Goal: Obtain resource: Download file/media

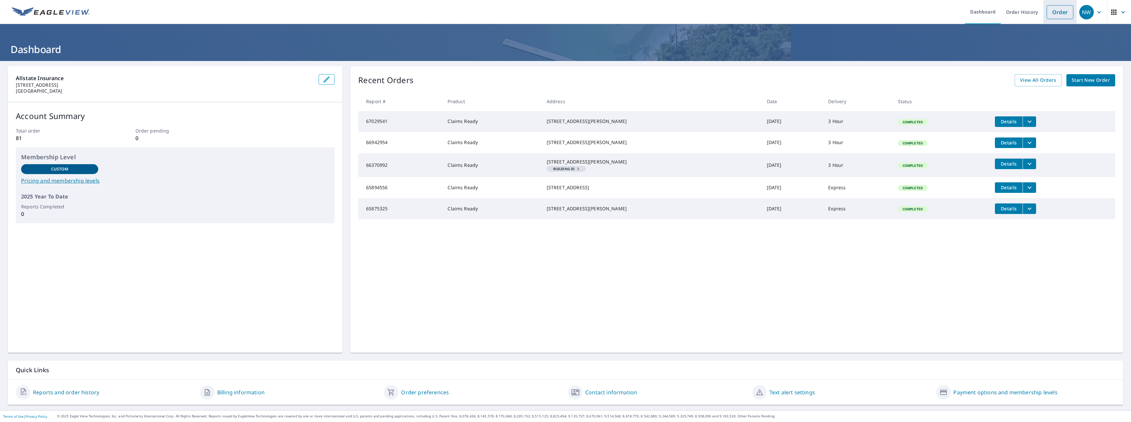
click at [1051, 7] on link "Order" at bounding box center [1060, 12] width 27 height 14
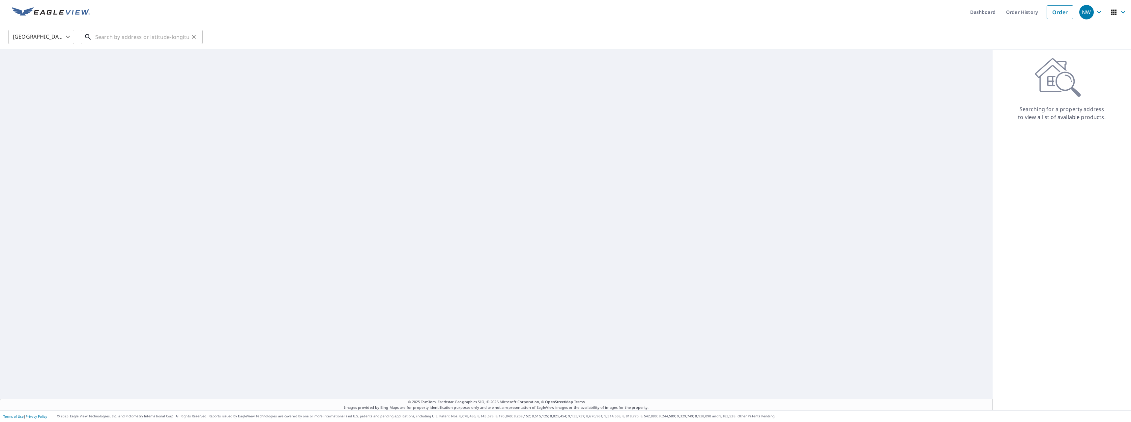
click at [171, 36] on input "text" at bounding box center [142, 37] width 94 height 18
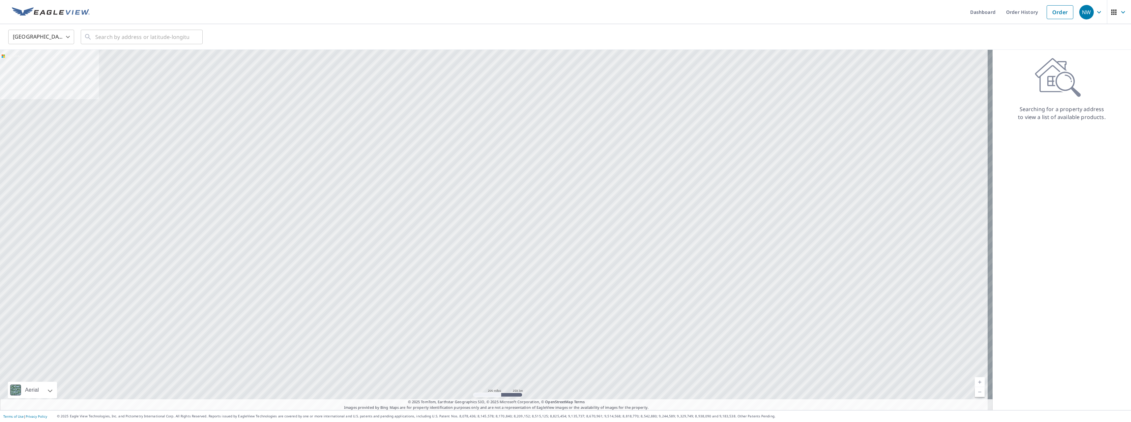
click at [171, 27] on div "United States [GEOGRAPHIC_DATA] ​ ​" at bounding box center [565, 37] width 1131 height 26
click at [165, 35] on input "text" at bounding box center [142, 37] width 94 height 18
paste input "113 BELL DR"
click at [135, 40] on input "113 BELL DR" at bounding box center [142, 37] width 94 height 18
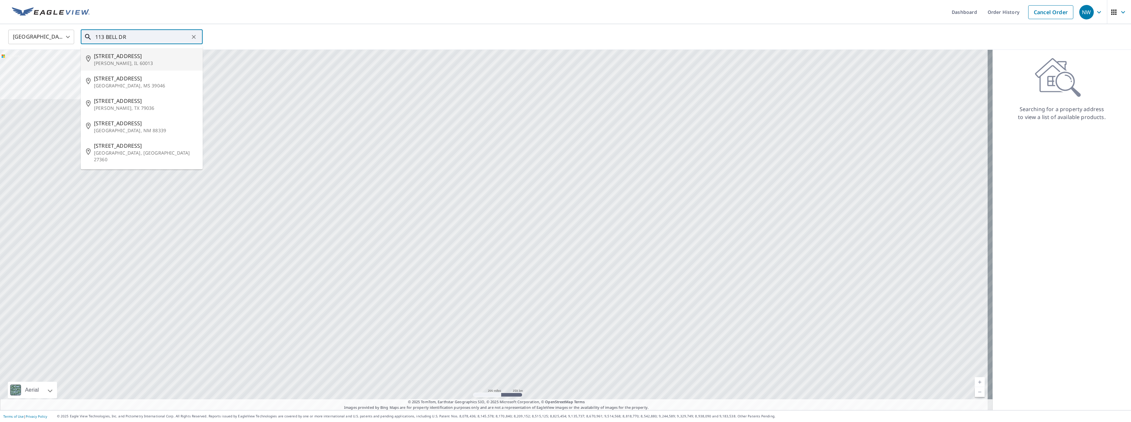
paste input "[GEOGRAPHIC_DATA], [US_STATE], , 60013-2216"
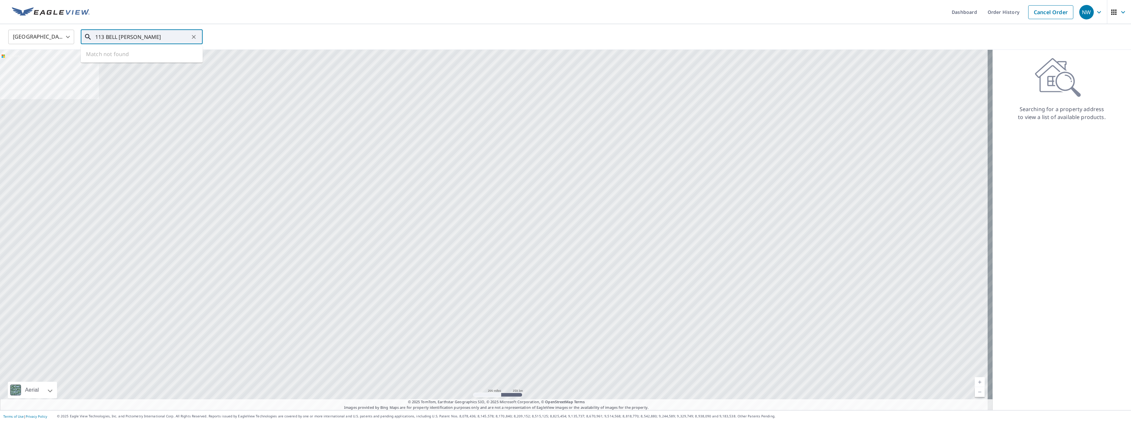
type input "113 BELL [PERSON_NAME]"
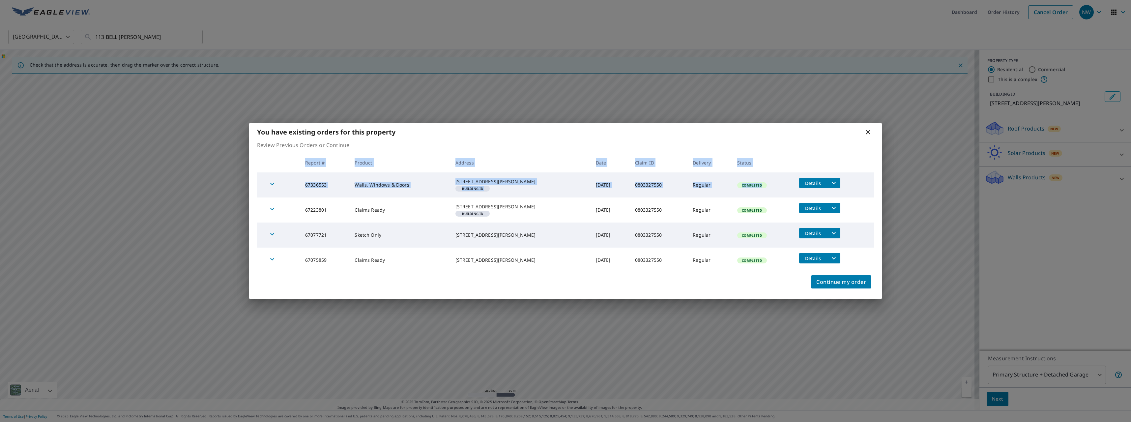
drag, startPoint x: 660, startPoint y: 129, endPoint x: 836, endPoint y: 178, distance: 182.9
click at [836, 178] on div "Review Previous Orders or Continue Report # Product Address Date Claim ID Deliv…" at bounding box center [565, 206] width 633 height 131
drag, startPoint x: 836, startPoint y: 178, endPoint x: 829, endPoint y: 177, distance: 7.6
click at [830, 179] on icon "filesDropdownBtn-67336553" at bounding box center [834, 183] width 8 height 8
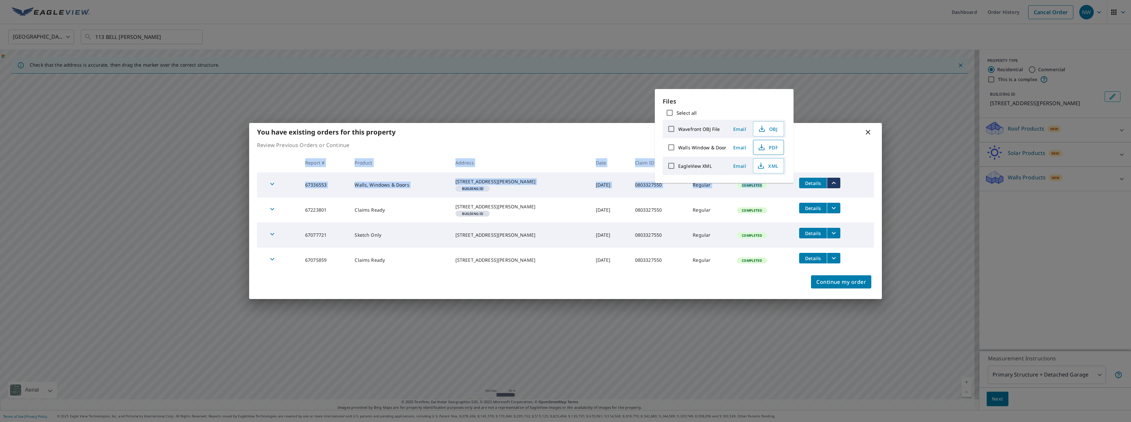
click at [767, 148] on span "PDF" at bounding box center [767, 147] width 21 height 8
